Goal: Book appointment/travel/reservation

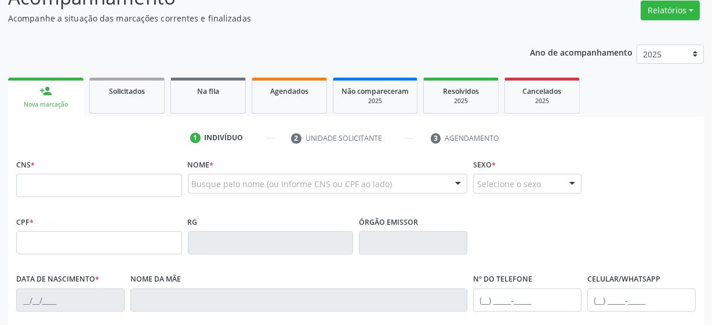
scroll to position [105, 0]
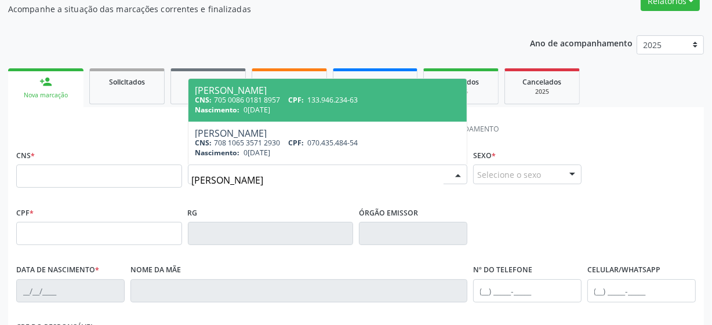
type input "[PERSON_NAME]"
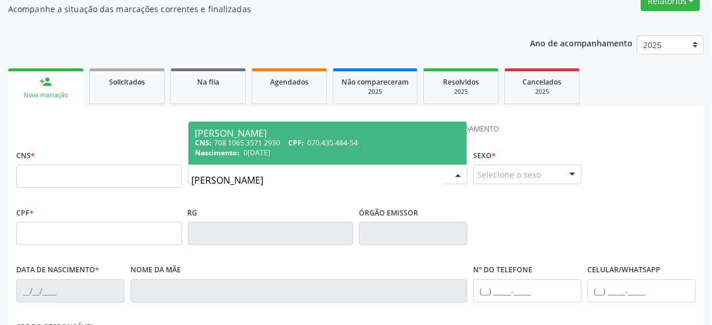
click at [346, 142] on span "070.435.484-54" at bounding box center [333, 143] width 50 height 10
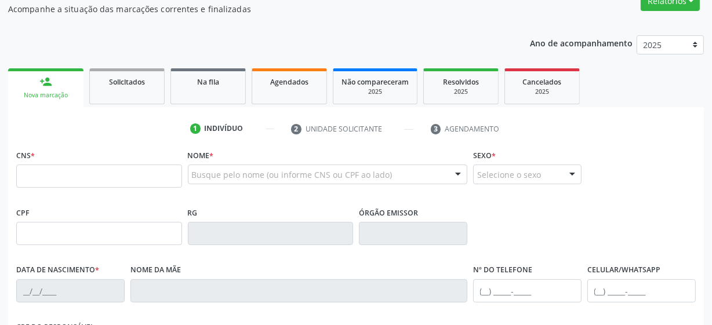
type input "708 1065 3571 2930"
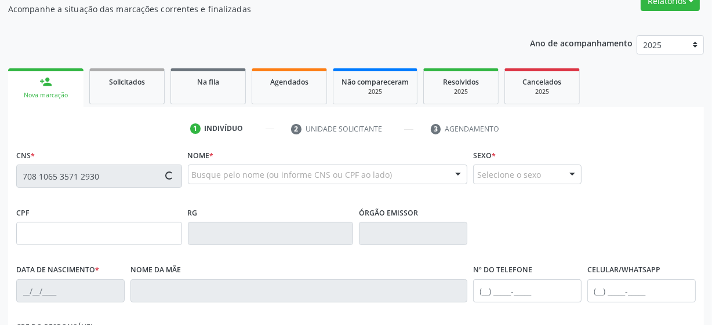
type input "070.435.484-54"
type input "0[DATE]"
type input "[PERSON_NAME]"
type input "[PHONE_NUMBER]"
type input "034.391.724-65"
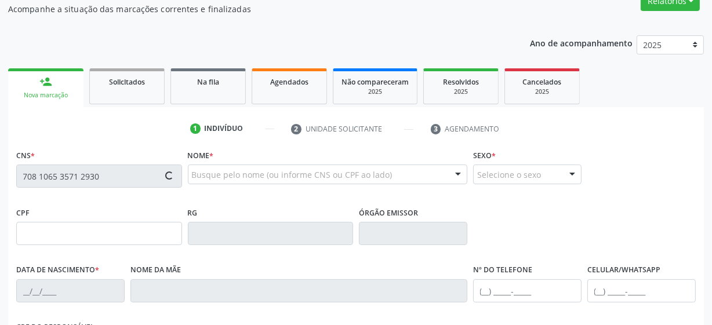
type input "206"
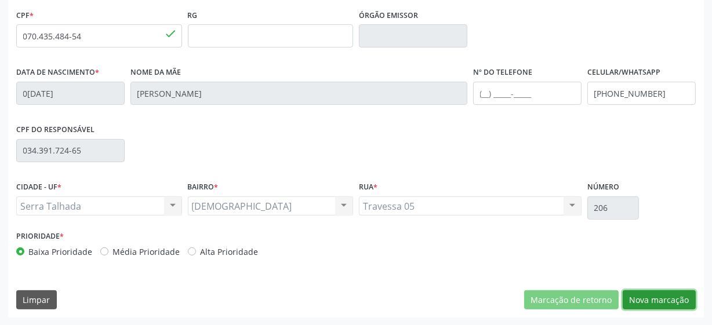
click at [674, 296] on button "Nova marcação" at bounding box center [658, 300] width 73 height 20
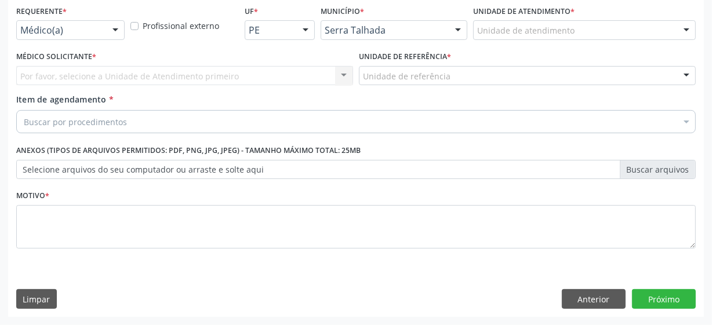
scroll to position [249, 0]
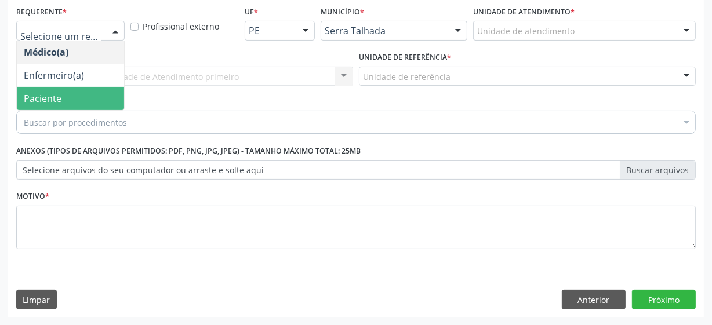
click at [72, 101] on span "Paciente" at bounding box center [70, 98] width 107 height 23
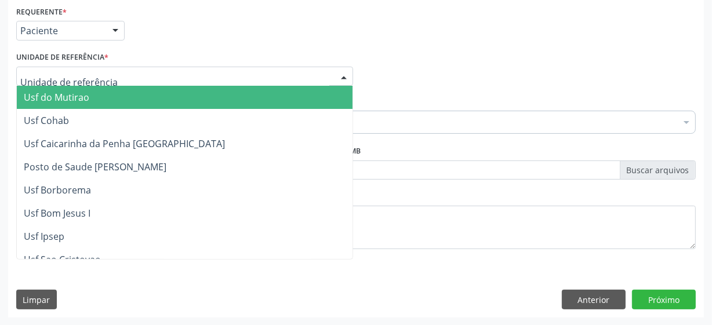
click at [118, 74] on div at bounding box center [184, 77] width 337 height 20
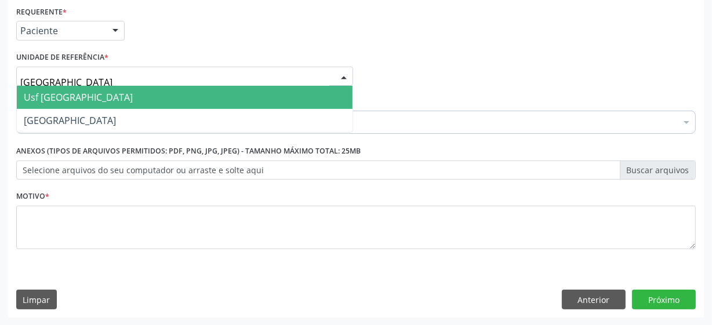
type input "vila bela"
click at [87, 97] on span "Usf [GEOGRAPHIC_DATA]" at bounding box center [184, 97] width 335 height 23
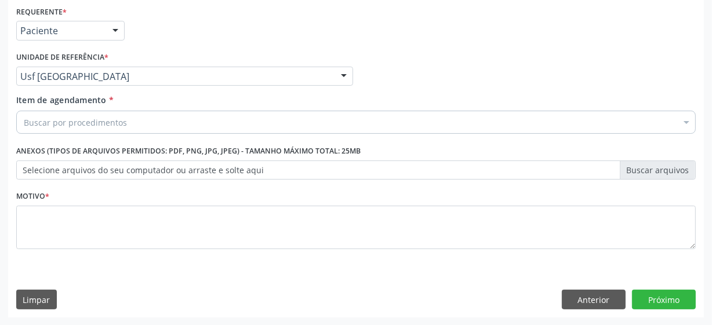
click at [133, 126] on div "Buscar por procedimentos" at bounding box center [355, 122] width 679 height 23
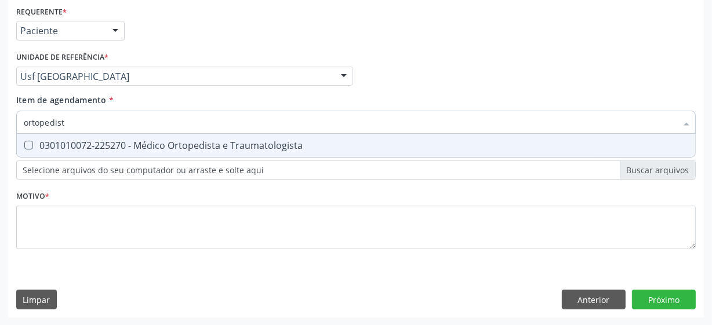
type input "ortopedista"
click at [200, 144] on div "0301010072-225270 - Médico Ortopedista e Traumatologista" at bounding box center [356, 145] width 664 height 9
checkbox Traumatologista "true"
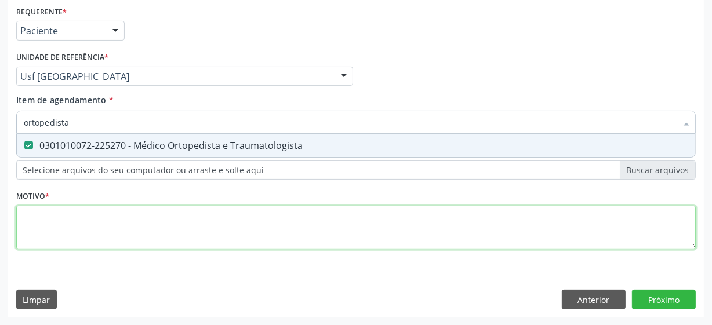
click at [228, 240] on div "Requerente * Paciente Médico(a) Enfermeiro(a) Paciente Nenhum resultado encontr…" at bounding box center [355, 134] width 679 height 262
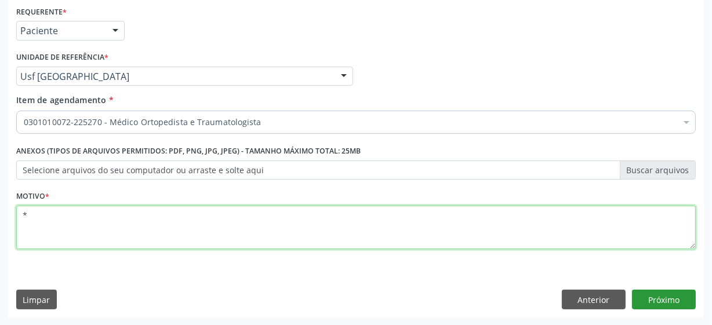
type textarea "*"
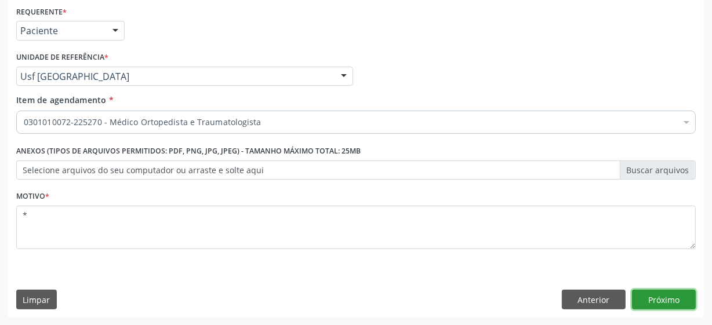
click at [644, 298] on button "Próximo" at bounding box center [664, 300] width 64 height 20
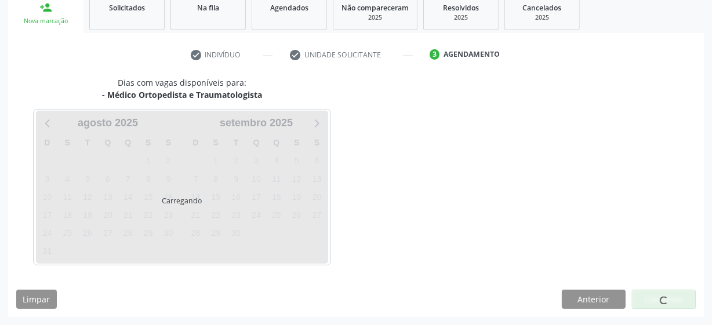
scroll to position [178, 0]
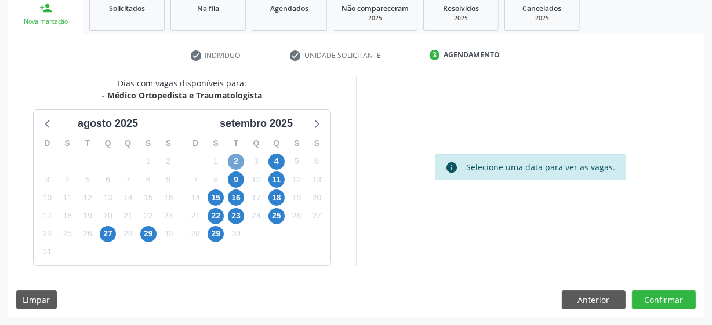
click at [238, 160] on span "2" at bounding box center [236, 162] width 16 height 16
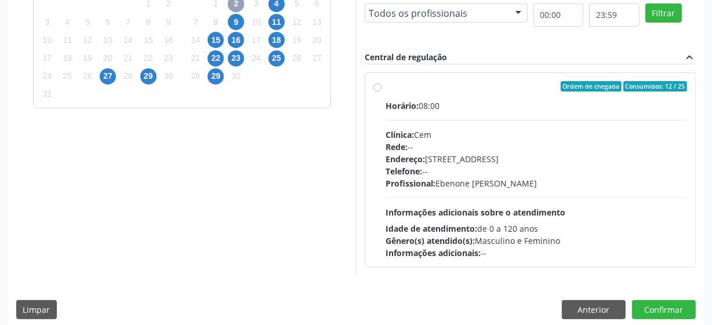
scroll to position [284, 0]
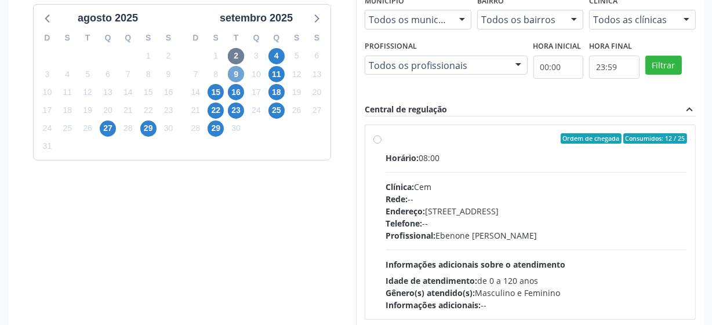
click at [238, 75] on span "9" at bounding box center [236, 74] width 16 height 16
click at [277, 73] on span "11" at bounding box center [276, 74] width 16 height 16
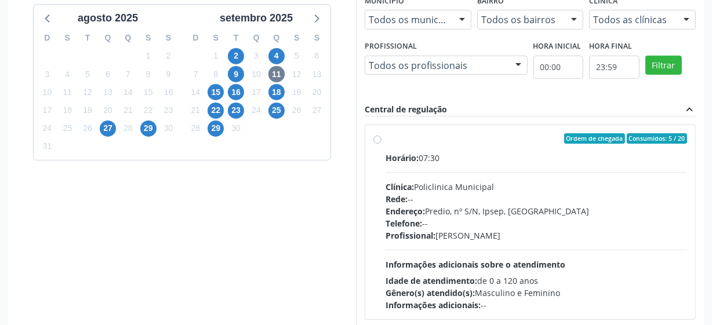
click at [385, 139] on label "Ordem de chegada Consumidos: 5 / 20 Horário: 07:30 Clínica: Policlinica Municip…" at bounding box center [535, 222] width 301 height 178
click at [374, 139] on input "Ordem de chegada Consumidos: 5 / 20 Horário: 07:30 Clínica: Policlinica Municip…" at bounding box center [377, 138] width 8 height 10
radio input "true"
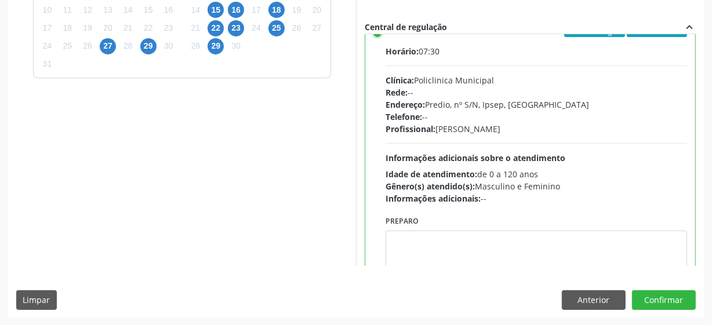
scroll to position [0, 0]
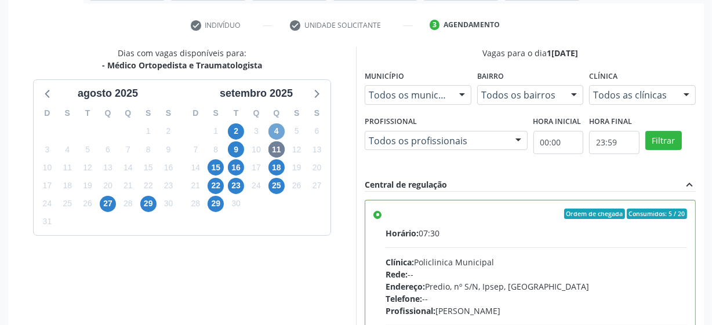
click at [276, 132] on span "4" at bounding box center [276, 131] width 16 height 16
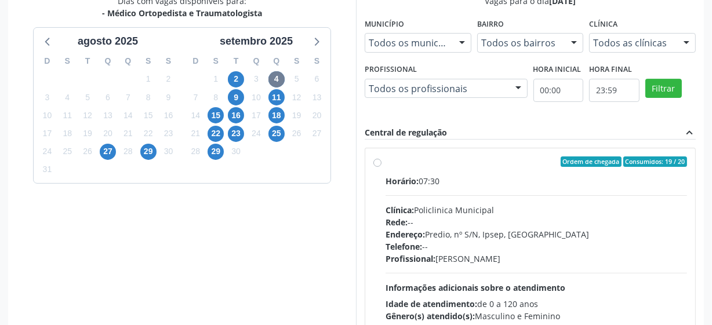
click at [385, 163] on label "Ordem de chegada Consumidos: 19 / 20 Horário: 07:30 Clínica: Policlinica Munici…" at bounding box center [535, 245] width 301 height 178
click at [379, 163] on input "Ordem de chegada Consumidos: 19 / 20 Horário: 07:30 Clínica: Policlinica Munici…" at bounding box center [377, 161] width 8 height 10
radio input "true"
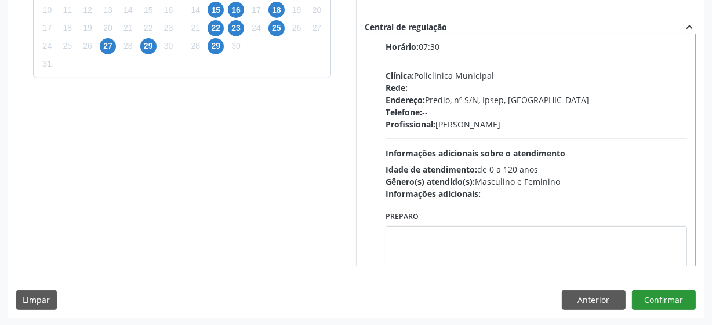
scroll to position [57, 0]
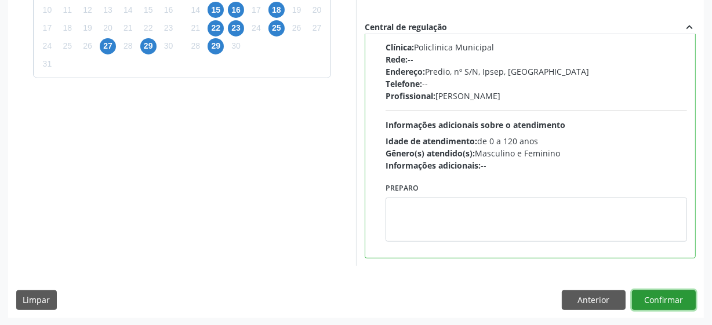
click at [653, 298] on button "Confirmar" at bounding box center [664, 300] width 64 height 20
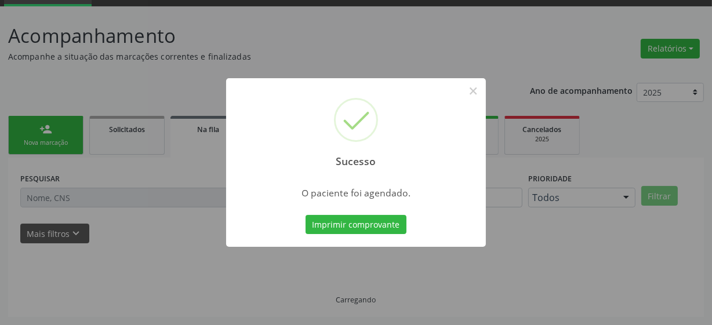
scroll to position [57, 0]
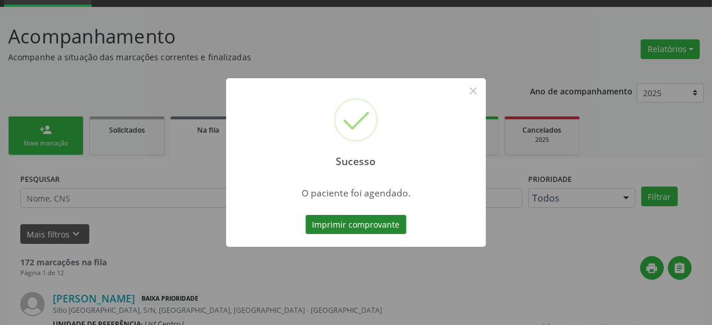
click at [366, 225] on button "Imprimir comprovante" at bounding box center [355, 225] width 101 height 20
